Goal: Register for event/course

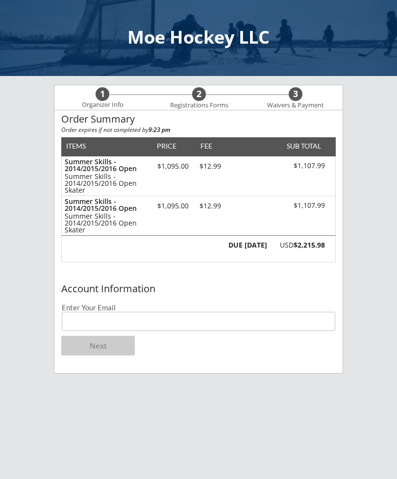
click at [120, 329] on input "email" at bounding box center [198, 321] width 273 height 19
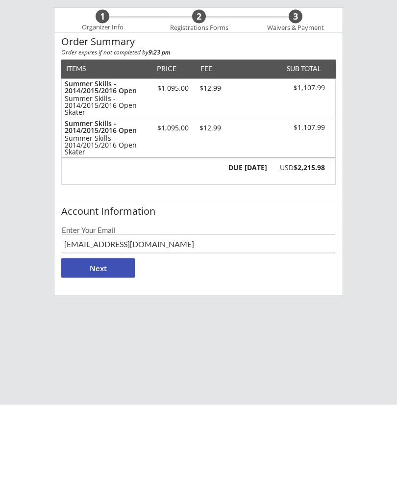
type input "[EMAIL_ADDRESS][DOMAIN_NAME]"
click at [105, 332] on button "Next" at bounding box center [97, 342] width 73 height 20
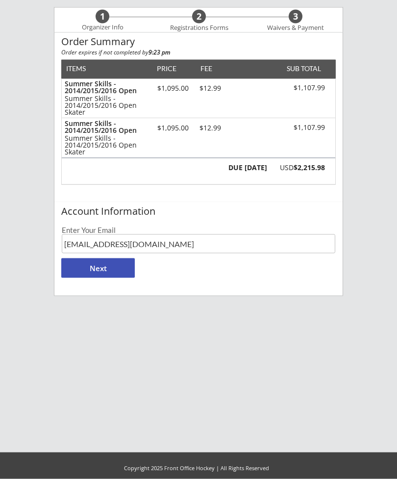
scroll to position [78, 0]
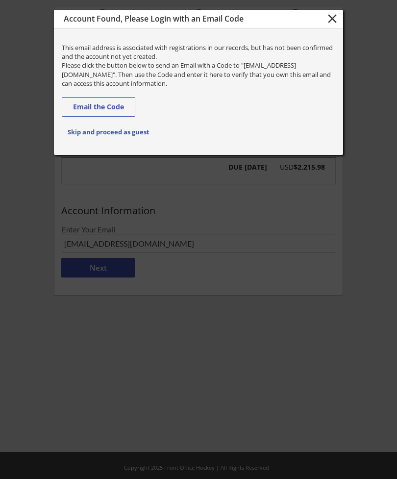
click at [331, 23] on button "close" at bounding box center [332, 18] width 16 height 15
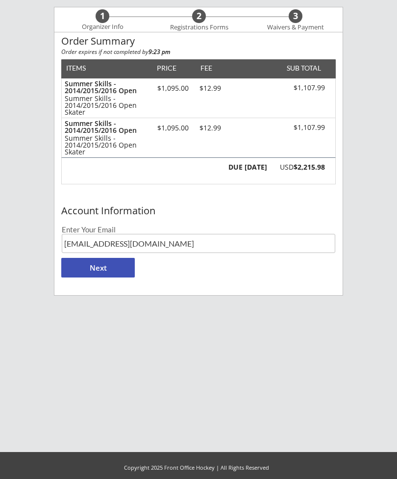
click at [108, 265] on button "Next" at bounding box center [97, 268] width 73 height 20
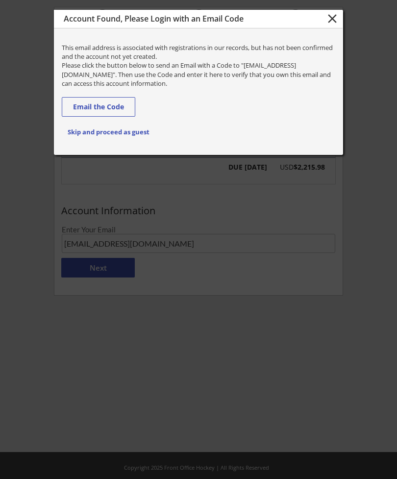
click at [113, 105] on button "Email the Code" at bounding box center [98, 107] width 73 height 20
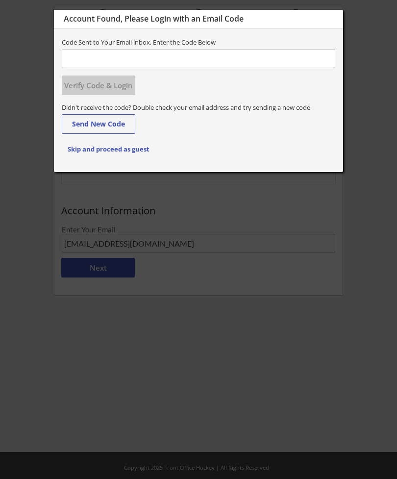
click at [118, 56] on input "input" at bounding box center [198, 58] width 273 height 19
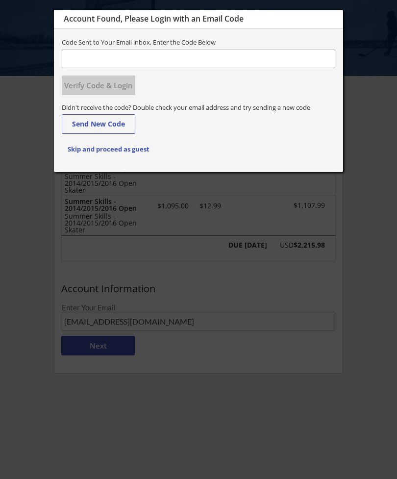
click at [114, 57] on input "input" at bounding box center [198, 58] width 273 height 19
click at [113, 57] on input "input" at bounding box center [198, 58] width 273 height 19
click at [107, 58] on input "input" at bounding box center [198, 58] width 273 height 19
paste input "135317"
type input "135317"
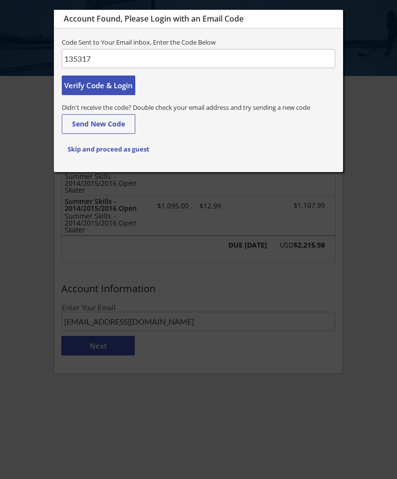
click at [109, 84] on button "Verify Code & Login" at bounding box center [98, 85] width 73 height 20
type input "[PERSON_NAME]"
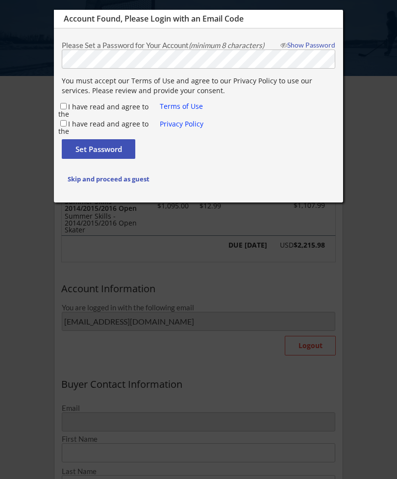
click at [67, 106] on input "I have read and agree to the" at bounding box center [63, 106] width 6 height 6
checkbox input "true"
click at [67, 123] on input "I have read and agree to the" at bounding box center [63, 123] width 6 height 6
checkbox input "true"
click at [107, 146] on button "Set Password" at bounding box center [98, 149] width 73 height 20
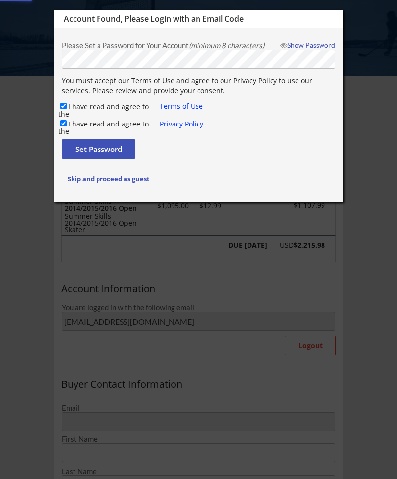
type input "[EMAIL_ADDRESS][DOMAIN_NAME]"
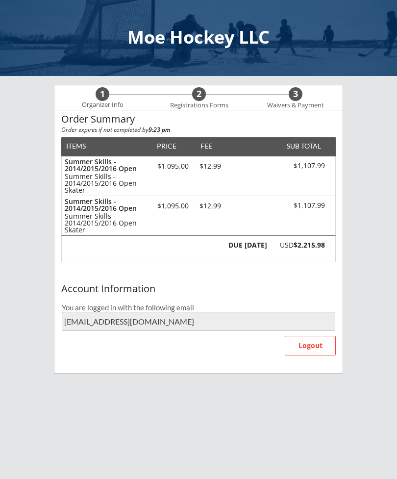
click at [204, 101] on div "Registrations Forms" at bounding box center [199, 105] width 68 height 8
click at [280, 244] on div "USD $2,215.98" at bounding box center [298, 244] width 52 height 7
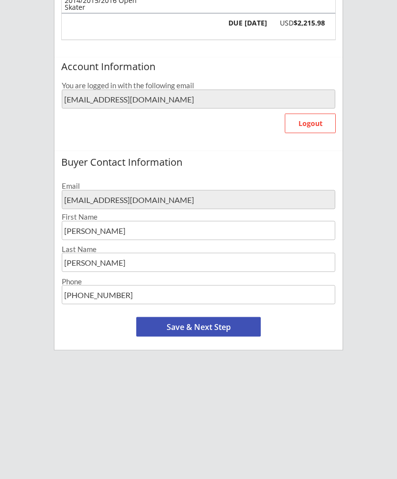
scroll to position [223, 0]
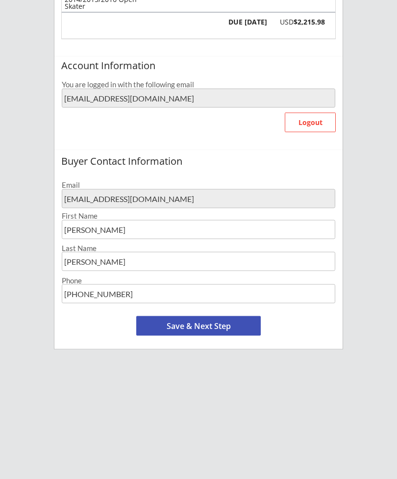
click at [192, 321] on button "Save & Next Step" at bounding box center [198, 326] width 124 height 20
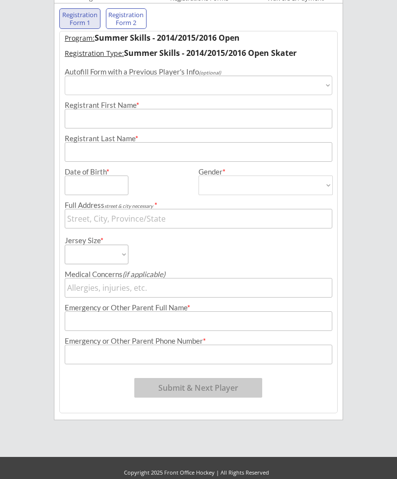
scroll to position [75, 0]
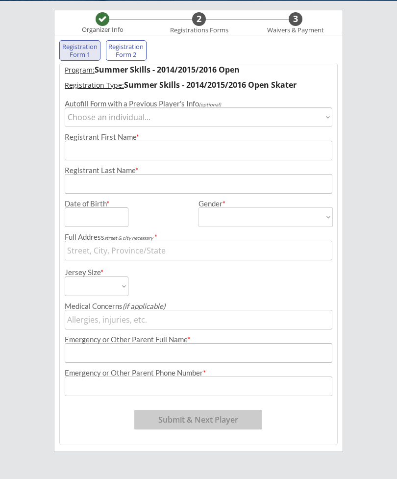
click at [326, 110] on select "Choose an individual... Kennedy Meyer" at bounding box center [198, 117] width 267 height 20
click at [325, 120] on select "Choose an individual... Kennedy Meyer" at bounding box center [198, 117] width 267 height 20
select select ""1348695171700984260__LOOKUP__1742776688127x960558036890419200""
type input "Kennedy"
type input "Meyer"
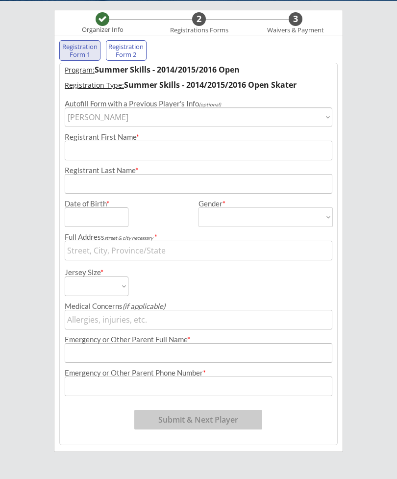
type input "11/09/2016"
type input "6791 Yucca Ln, Louisville, KY 40258, USA"
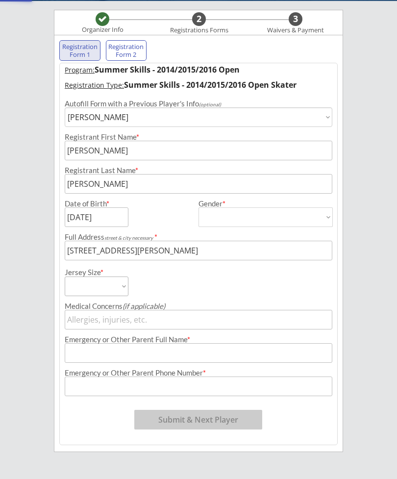
type input "Female"
select select ""Female""
select select ""Youth Medium""
type input "Megan Meyer"
type input "(612) 695-3043"
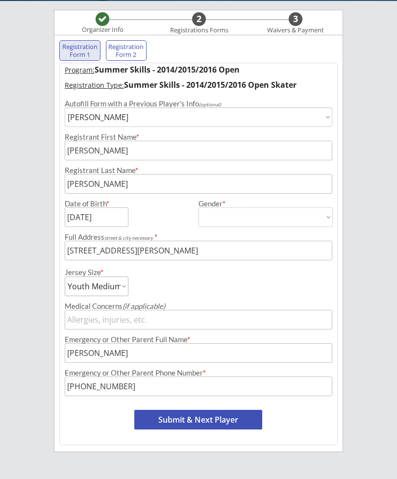
click at [236, 251] on input "input" at bounding box center [198, 250] width 267 height 20
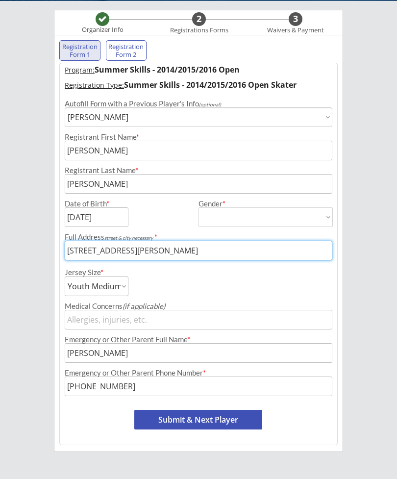
type input "6791 Yucca"
click at [123, 246] on input "input" at bounding box center [198, 250] width 267 height 20
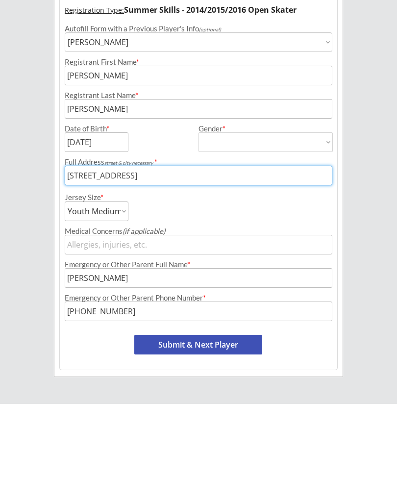
type input "6791 Yucca Lane N Maple Grove, MN 55311"
click at [121, 276] on select "Adult Small Youth Large Youth Medium Youth Small Youth Goalie Cut Intermediate …" at bounding box center [97, 286] width 64 height 20
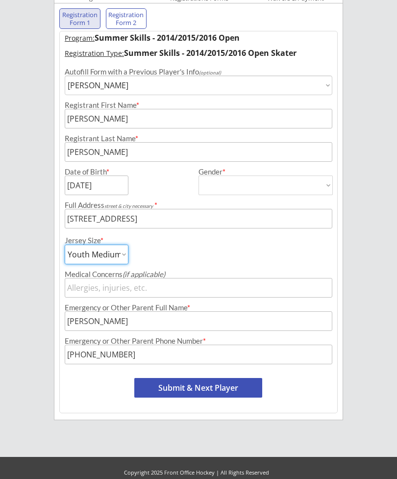
select select ""Youth Large""
click at [224, 385] on button "Submit & Next Player" at bounding box center [198, 388] width 128 height 20
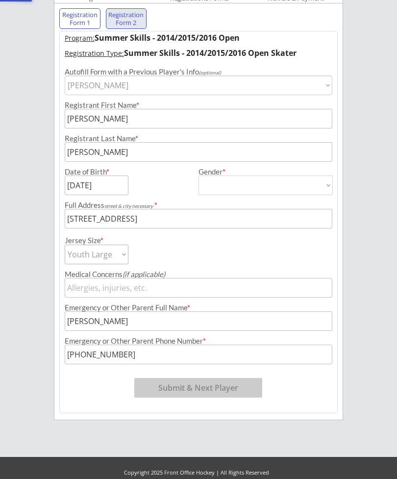
select select ""PLACEHOLDER_1427118222253""
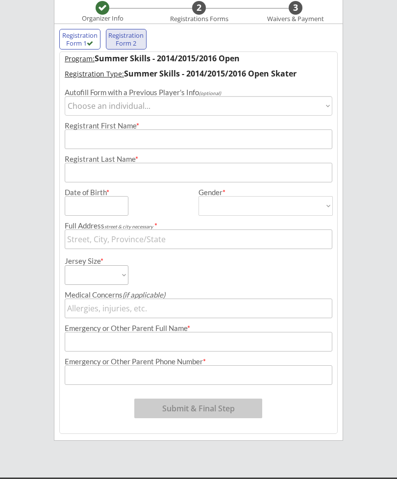
scroll to position [85, 0]
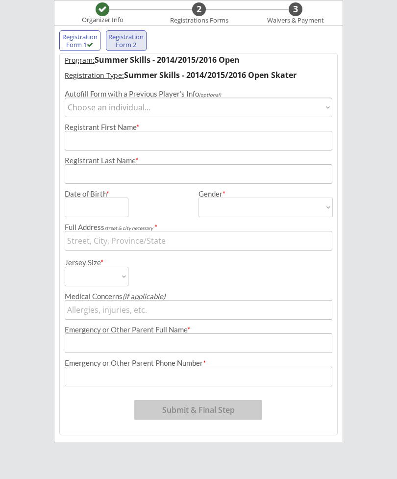
click at [329, 107] on select "Choose an individual... Kennedy Meyer" at bounding box center [198, 107] width 267 height 20
click at [113, 138] on input "input" at bounding box center [198, 141] width 267 height 20
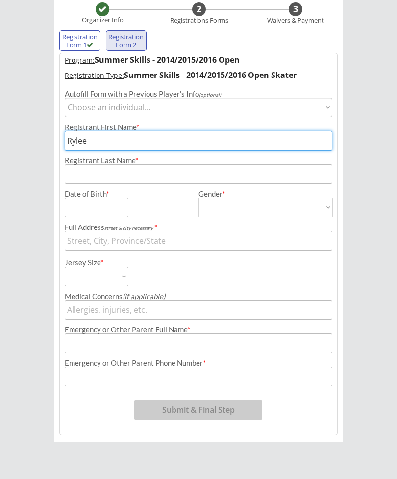
type input "Rylee"
click at [124, 170] on input "input" at bounding box center [198, 174] width 267 height 20
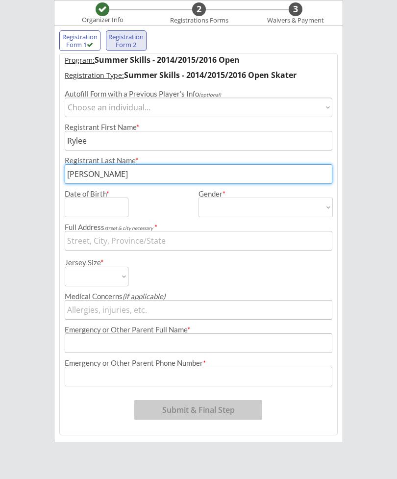
type input "Meyer"
click at [108, 208] on input "input" at bounding box center [97, 207] width 64 height 20
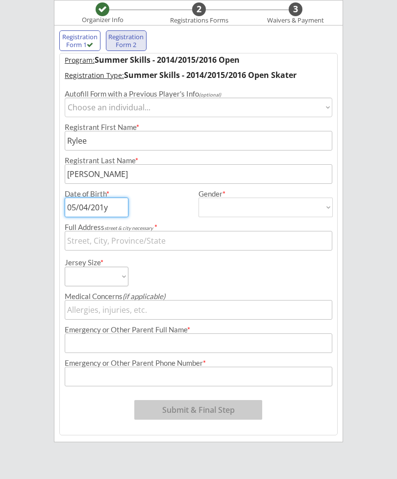
type input "05/04/2015"
click at [157, 239] on input "input" at bounding box center [198, 241] width 267 height 20
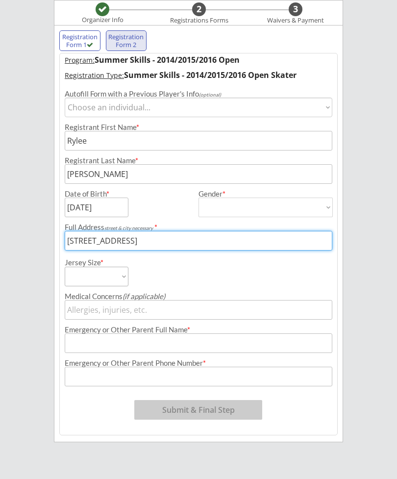
type input "6791 Yucca Lane N Maple Grove MN 55311"
click at [124, 279] on select "Adult Small Youth Large Youth Medium Youth Small Youth Goalie Cut Intermediate …" at bounding box center [97, 276] width 64 height 20
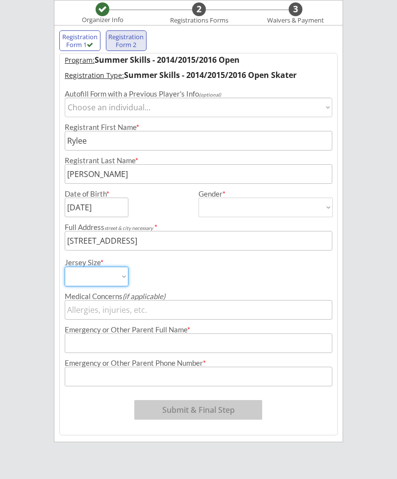
select select ""Youth Large""
click at [201, 343] on input "input" at bounding box center [198, 343] width 267 height 20
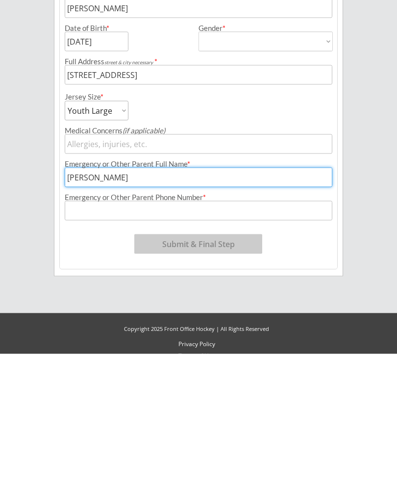
type input "Megan Meyer"
click at [133, 326] on input "tel" at bounding box center [198, 336] width 267 height 20
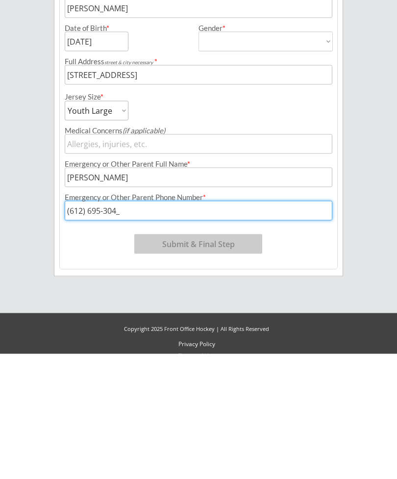
type input "(612) 695-3043"
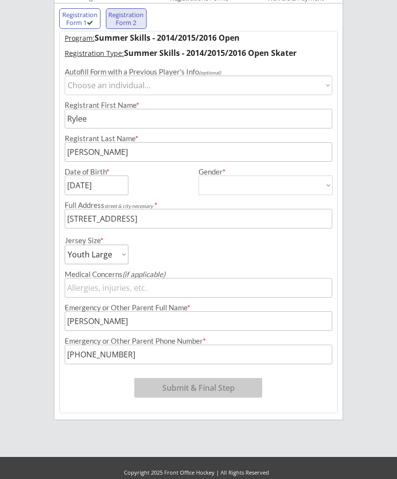
click at [326, 89] on select "Choose an individual... Kennedy Meyer" at bounding box center [198, 85] width 267 height 20
click at [327, 185] on select "Male Female" at bounding box center [265, 185] width 134 height 20
select select ""Female""
type input "Female"
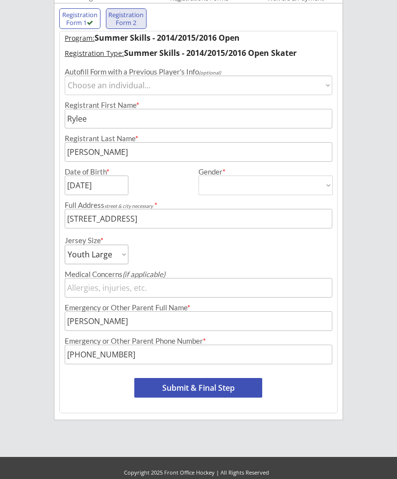
click at [210, 386] on button "Submit & Final Step" at bounding box center [198, 388] width 128 height 20
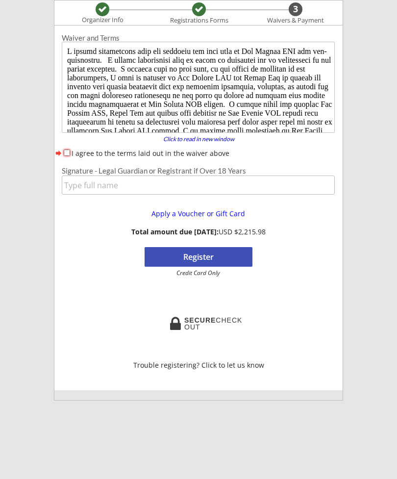
scroll to position [0, 0]
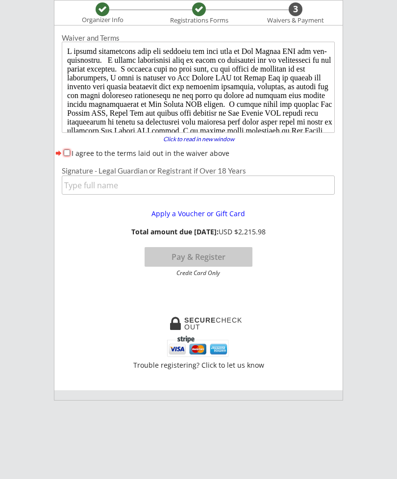
click at [66, 156] on input "I agree to the terms laid out in the waiver above" at bounding box center [67, 152] width 6 height 6
checkbox input "true"
click at [108, 185] on input "input" at bounding box center [198, 184] width 273 height 19
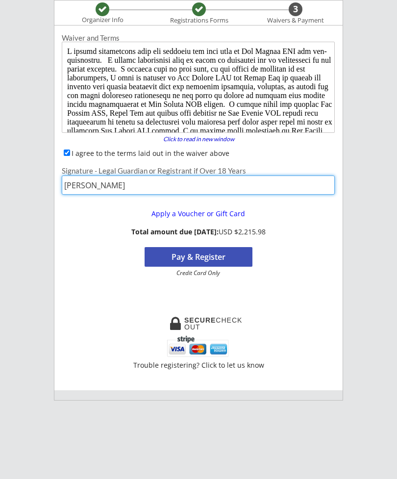
type input "Megan Meyer"
click at [226, 254] on button "Pay & Register" at bounding box center [198, 257] width 108 height 20
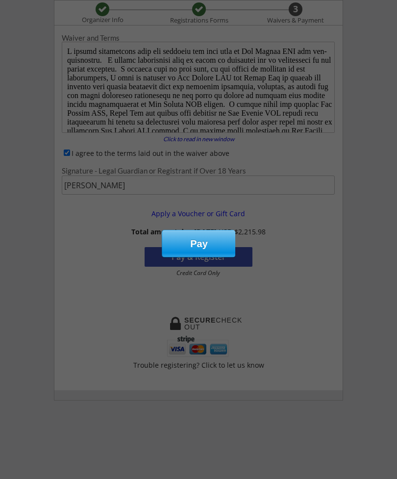
click at [203, 243] on div "Pay" at bounding box center [198, 243] width 73 height 26
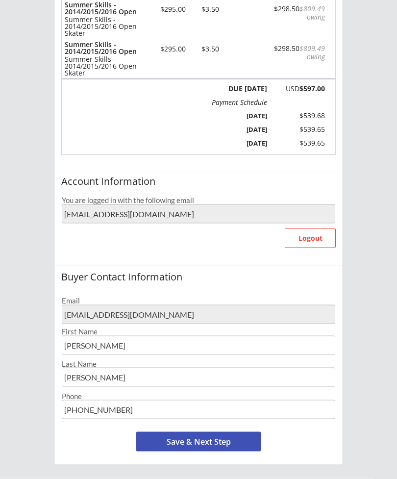
scroll to position [160, 0]
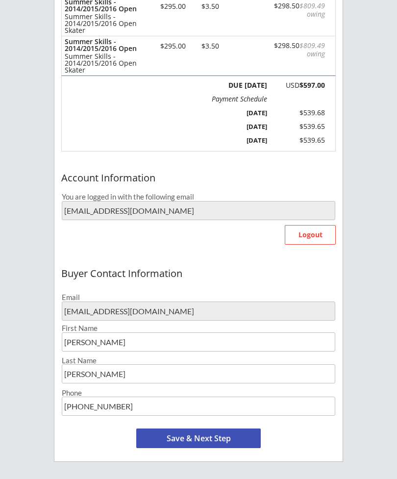
click at [216, 435] on button "Save & Next Step" at bounding box center [198, 438] width 124 height 20
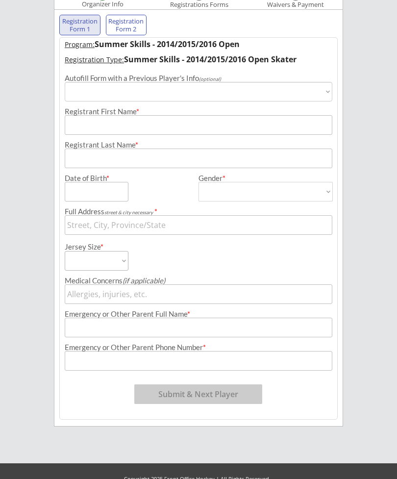
scroll to position [75, 0]
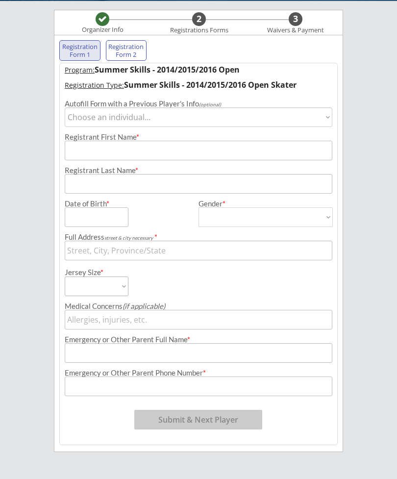
click at [331, 118] on select "Choose an individual... Kennedy Meyer Rylee Meyer" at bounding box center [198, 117] width 267 height 20
select select ""1348695171700984260__LOOKUP__1742776688127x960558036890419200""
type input "Kennedy"
type input "Meyer"
type input "11/09/2016"
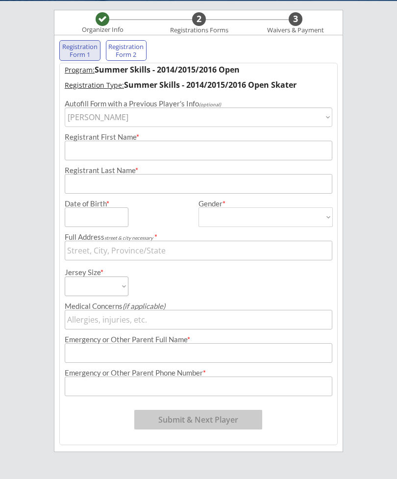
type input "6791 Yucca Ln N, Maple Grove, MN 55311, USA"
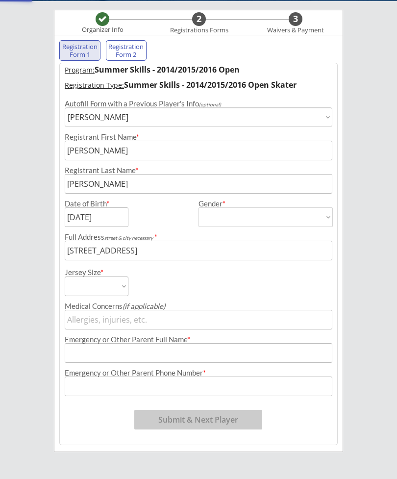
type input "Female"
select select ""Female""
select select ""Youth Large""
type input "Megan Meyer"
type input "(612) 695-3043"
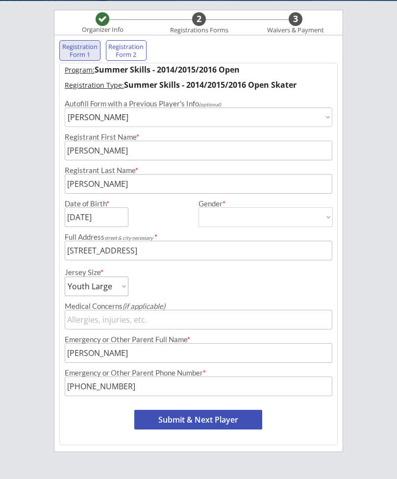
click at [216, 416] on button "Submit & Next Player" at bounding box center [198, 419] width 128 height 20
select select ""PLACEHOLDER_1427118222253""
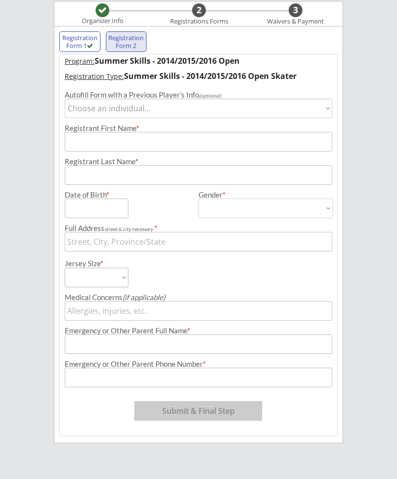
scroll to position [85, 0]
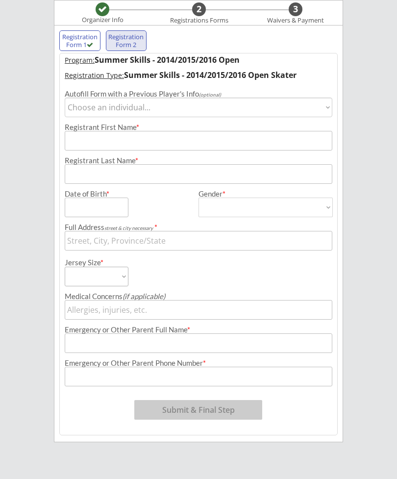
click at [324, 110] on select "Choose an individual... Kennedy Meyer Rylee Meyer" at bounding box center [198, 107] width 267 height 20
select select ""1348695171700984260__LOOKUP__1756347228577x476175660219367400""
type input "Rylee"
type input "Meyer"
type input "05/04/2015"
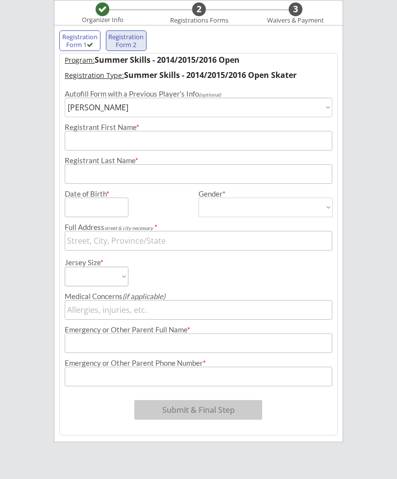
type input "6791 Yucca Ln N, Maple Grove, MN 55311, USA"
type input "Female"
select select ""Female""
select select ""Youth Large""
type input "Megan Meyer"
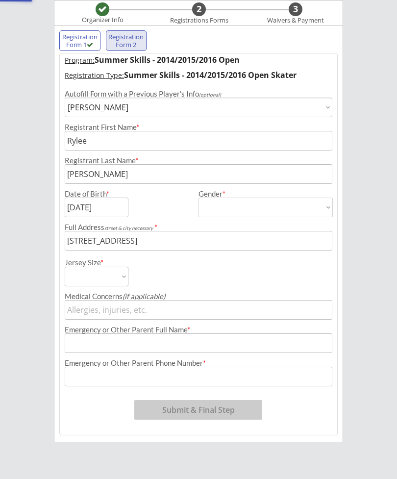
type input "(612) 695-3043"
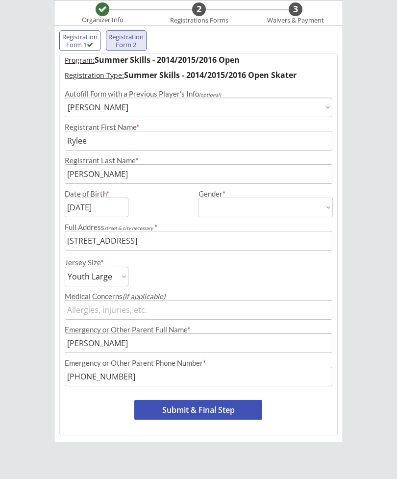
click at [211, 408] on button "Submit & Final Step" at bounding box center [198, 410] width 128 height 20
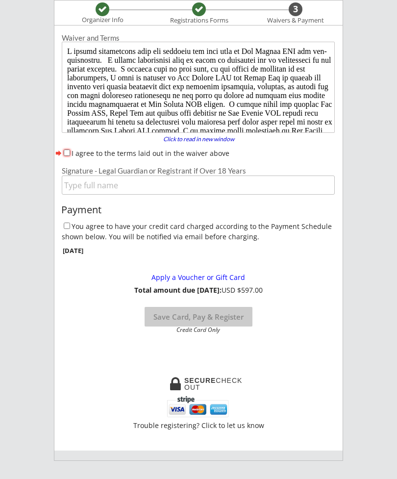
scroll to position [0, 0]
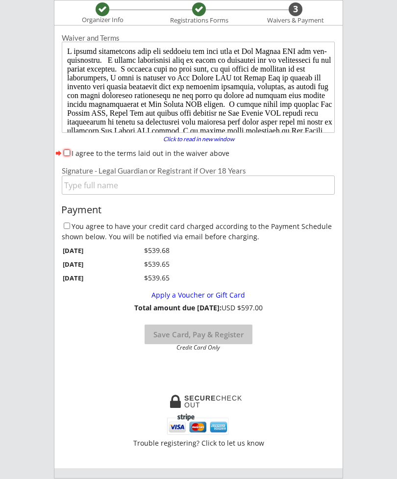
click at [72, 226] on label "You agree to have your credit card charged according to the Payment Schedule sh…" at bounding box center [197, 231] width 270 height 20
click at [70, 226] on input "You agree to have your credit card charged according to the Payment Schedule sh…" at bounding box center [67, 225] width 6 height 6
checkbox input "true"
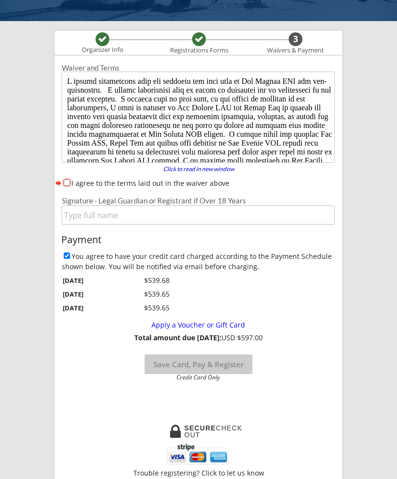
scroll to position [58, 0]
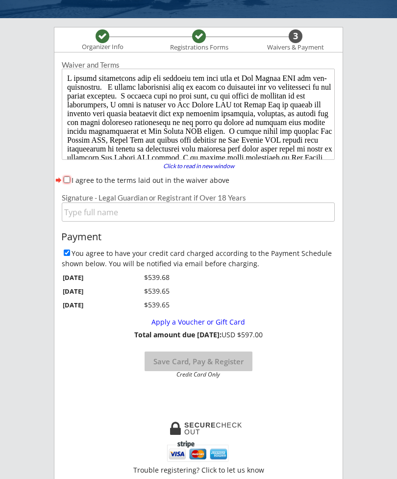
click at [65, 183] on input "I agree to the terms laid out in the waiver above" at bounding box center [67, 179] width 6 height 6
checkbox input "true"
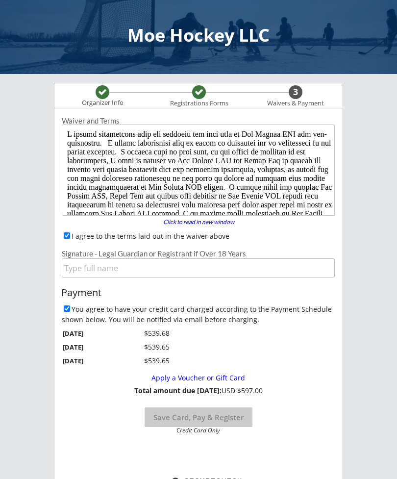
scroll to position [0, 0]
